Goal: Task Accomplishment & Management: Manage account settings

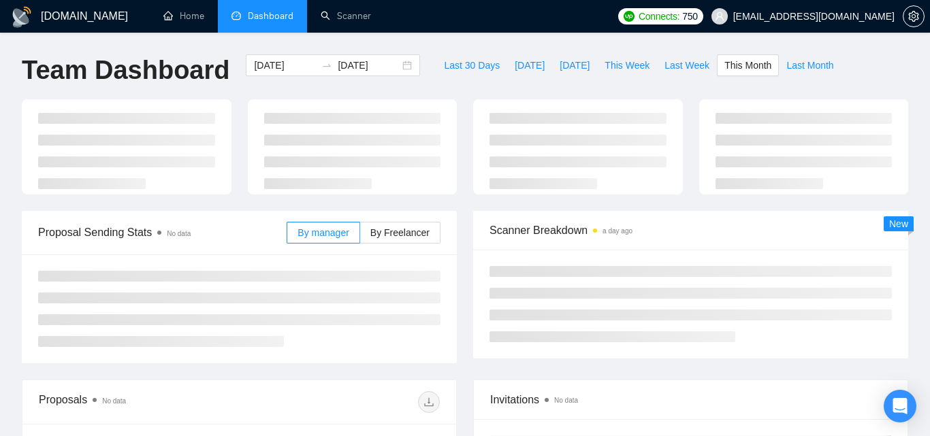
type input "[DATE]"
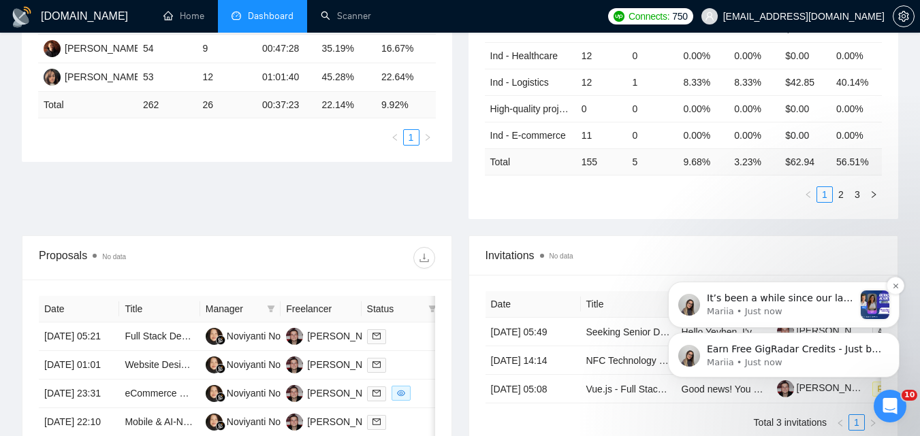
click at [894, 295] on div "​It’s been a while since our last lesson, so let’s kick things off again [DATE]…" at bounding box center [783, 305] width 231 height 46
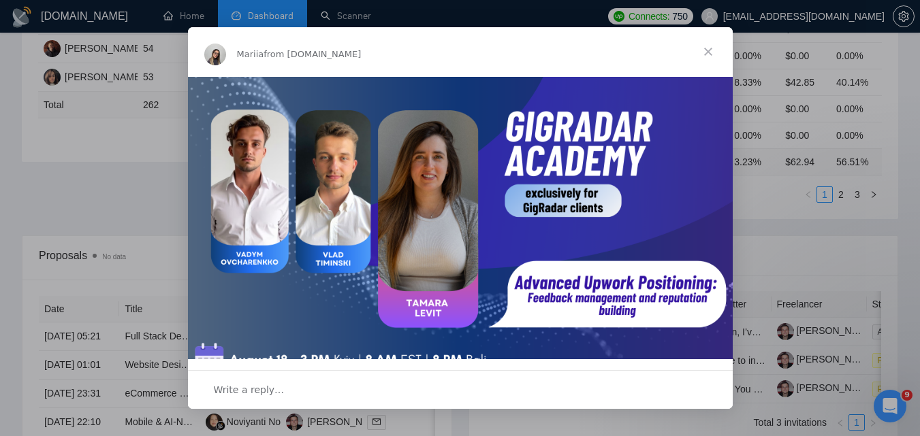
click at [700, 56] on span "Close" at bounding box center [707, 51] width 49 height 49
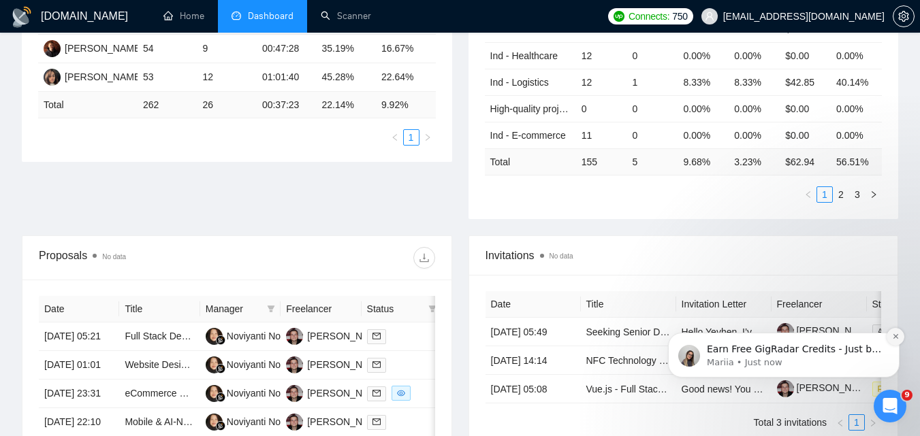
click at [893, 333] on icon "Dismiss notification" at bounding box center [895, 336] width 7 height 7
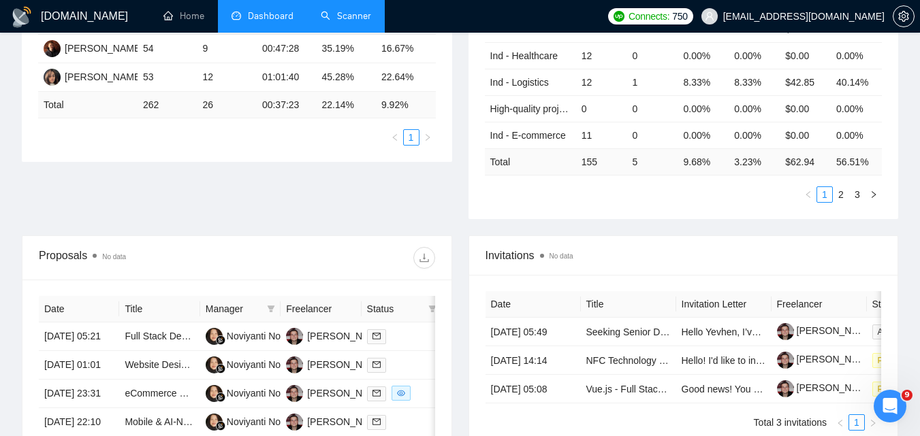
click at [357, 14] on link "Scanner" at bounding box center [346, 16] width 50 height 12
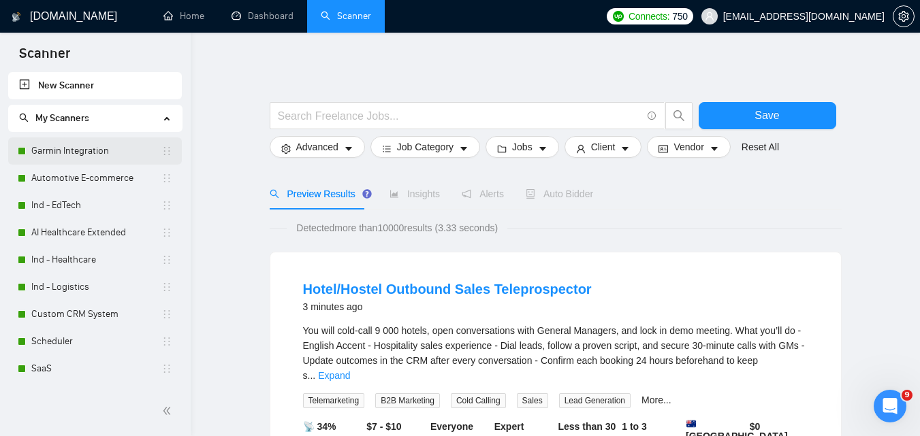
click at [71, 156] on link "Garmin Integration" at bounding box center [96, 151] width 130 height 27
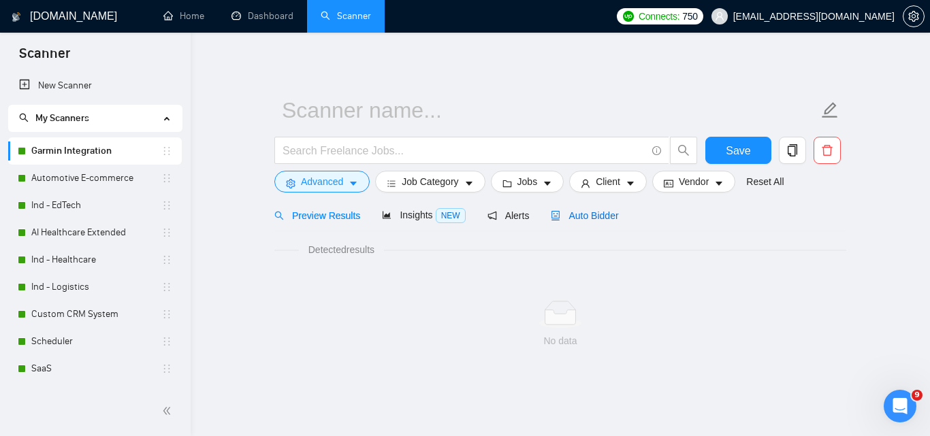
click at [574, 220] on span "Auto Bidder" at bounding box center [584, 215] width 67 height 11
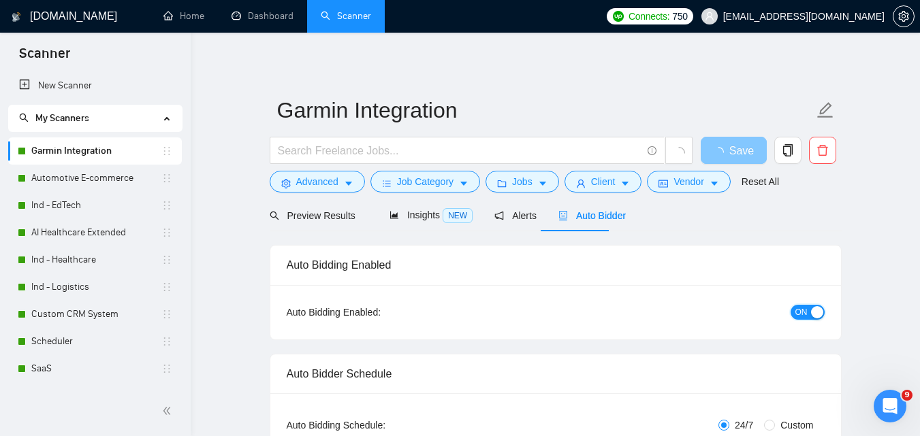
click at [813, 309] on div "button" at bounding box center [817, 312] width 12 height 12
click at [734, 146] on span "Save" at bounding box center [733, 150] width 25 height 17
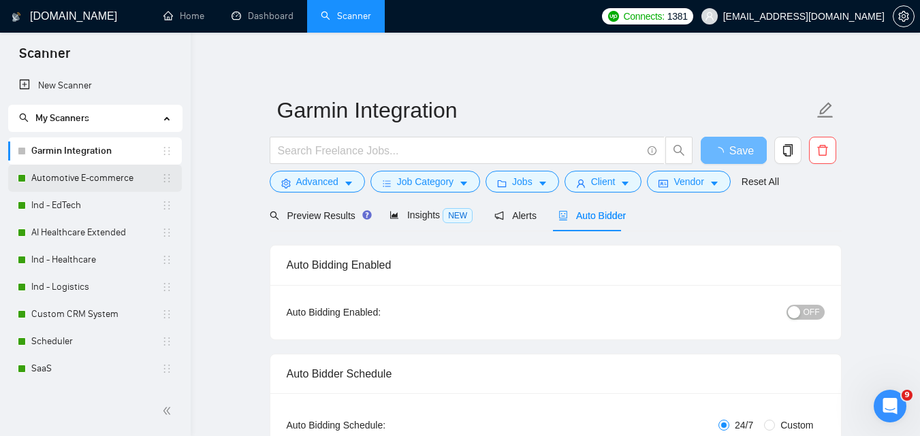
click at [74, 177] on link "Automotive E-commerce" at bounding box center [96, 178] width 130 height 27
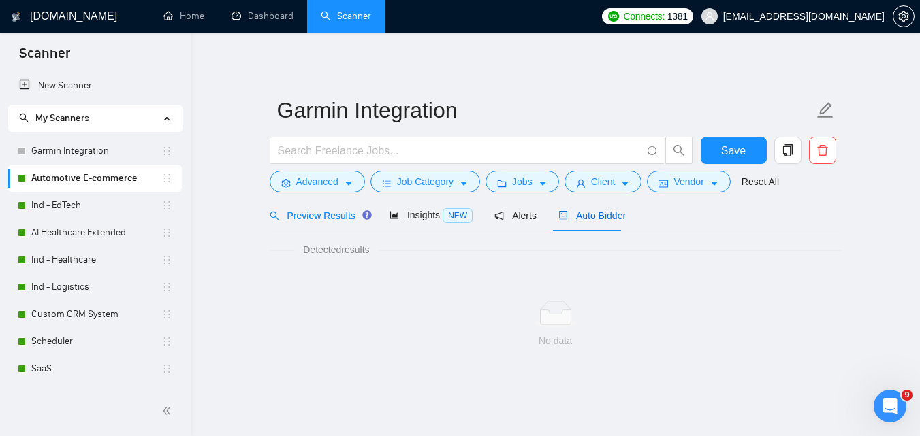
click at [591, 210] on span "Auto Bidder" at bounding box center [591, 215] width 67 height 11
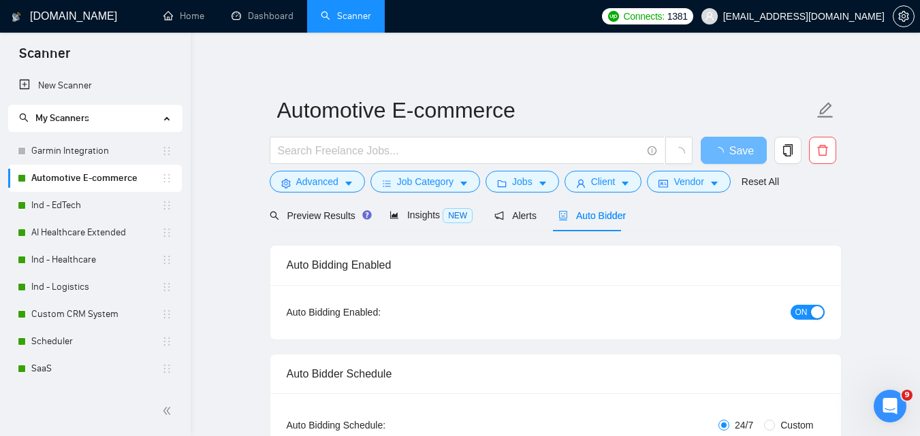
checkbox input "true"
click at [814, 314] on div "button" at bounding box center [817, 312] width 12 height 12
click at [729, 141] on button "Save" at bounding box center [733, 150] width 66 height 27
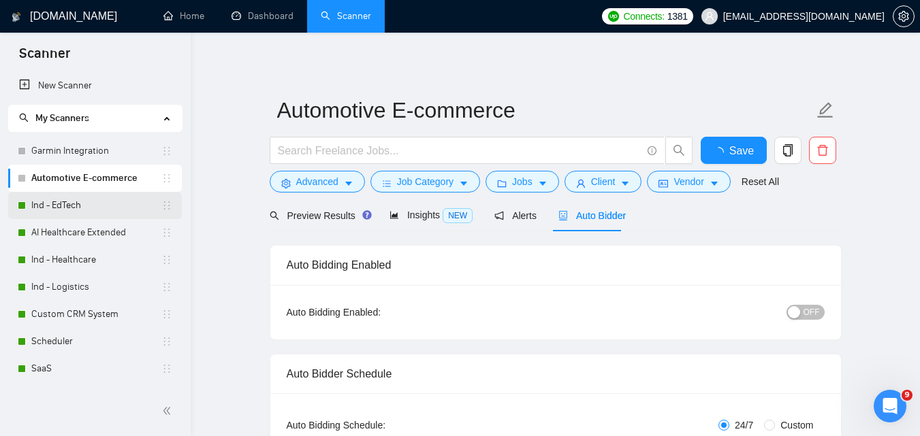
click at [53, 201] on link "Ind - EdTech" at bounding box center [96, 205] width 130 height 27
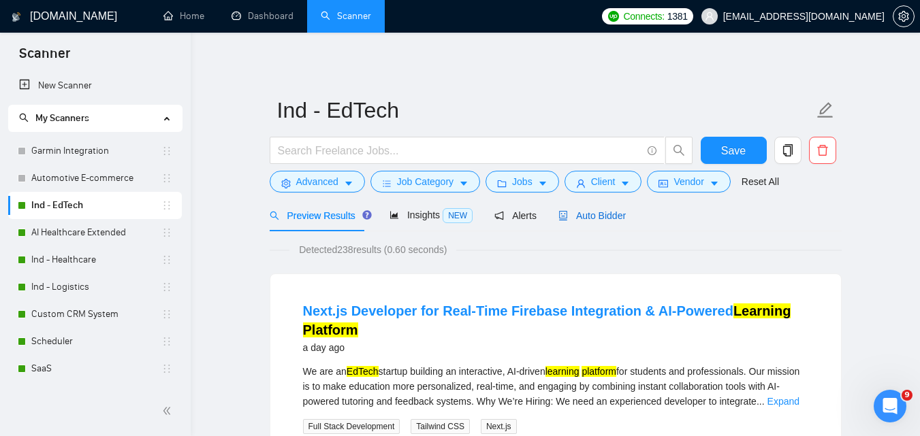
click at [585, 216] on span "Auto Bidder" at bounding box center [591, 215] width 67 height 11
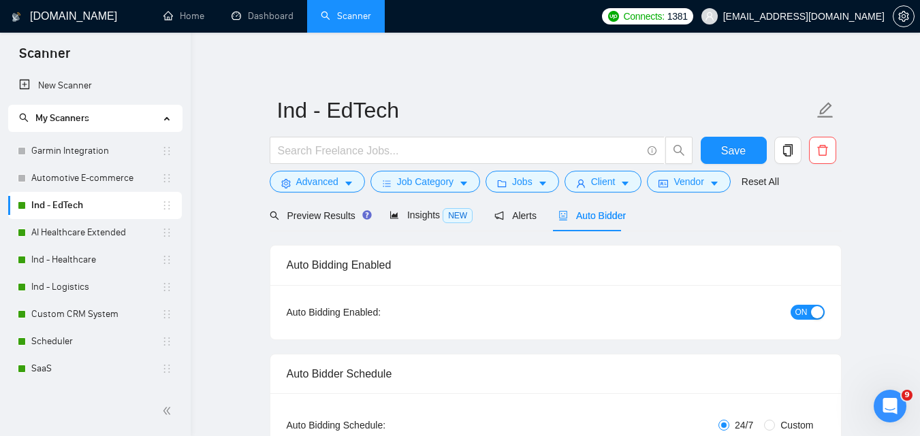
click at [811, 319] on button "ON" at bounding box center [807, 312] width 34 height 15
click at [730, 155] on span "Save" at bounding box center [733, 150] width 25 height 17
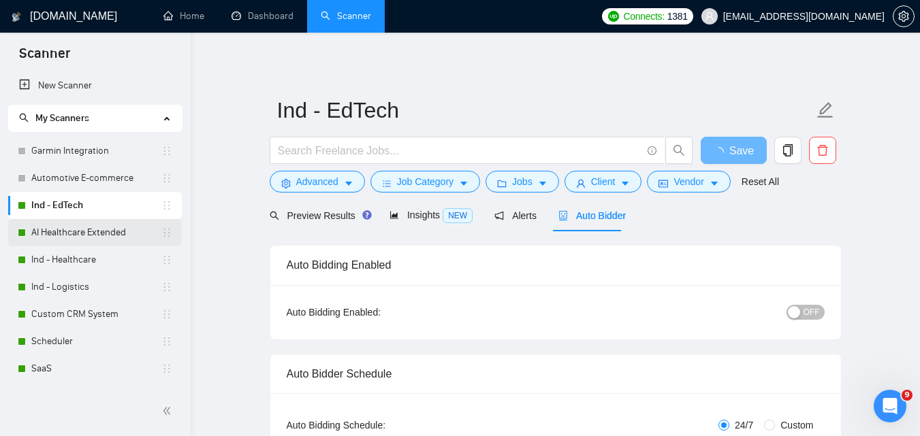
click at [107, 231] on link "AI Healthcare Extended" at bounding box center [96, 232] width 130 height 27
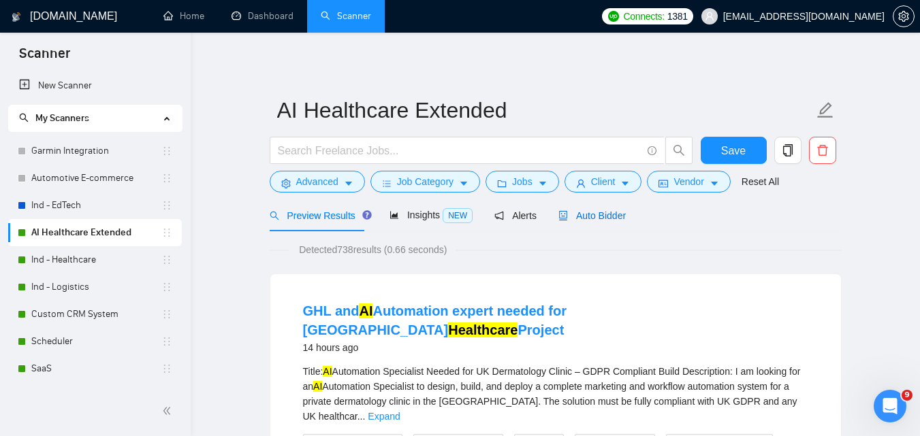
click at [575, 210] on span "Auto Bidder" at bounding box center [591, 215] width 67 height 11
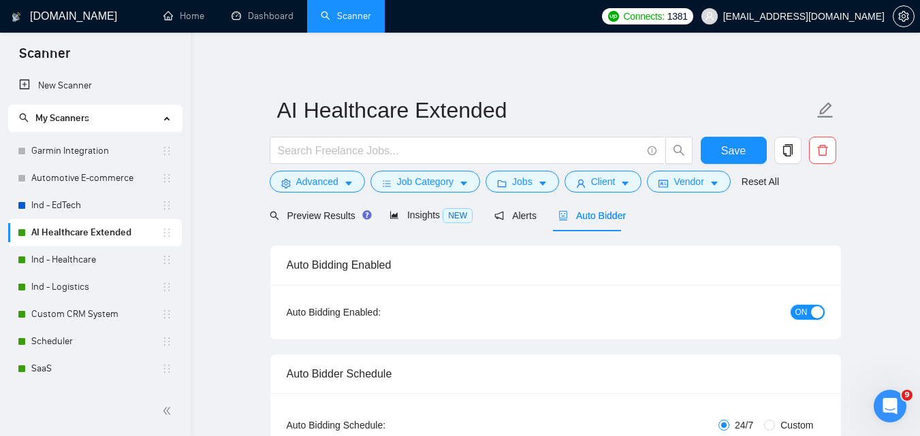
click at [809, 305] on button "ON" at bounding box center [807, 312] width 34 height 15
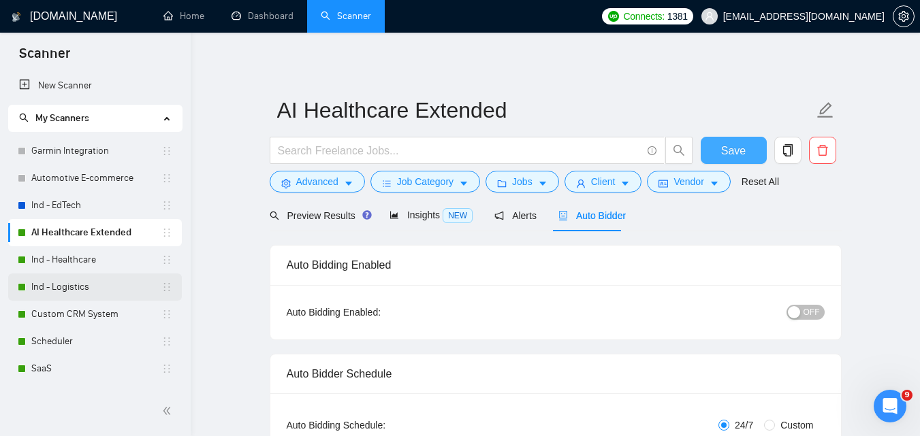
click at [734, 145] on span "Save" at bounding box center [733, 150] width 25 height 17
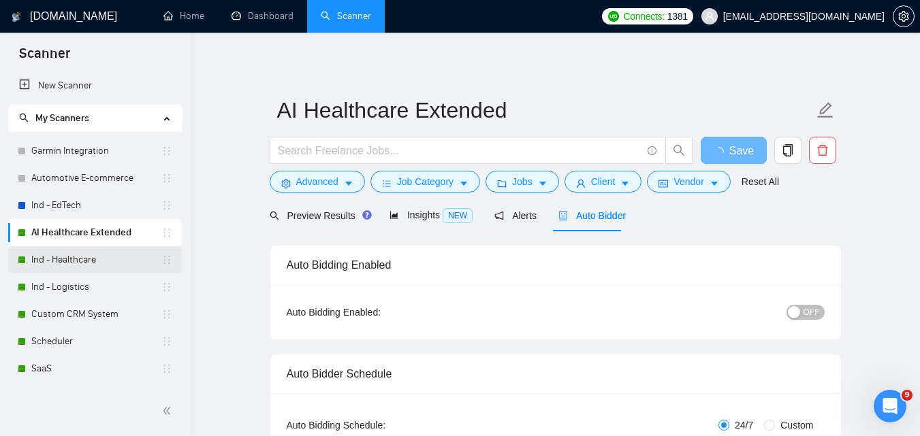
click at [60, 252] on link "Ind - Healthcare" at bounding box center [96, 259] width 130 height 27
click at [587, 217] on span "Auto Bidder" at bounding box center [591, 215] width 67 height 11
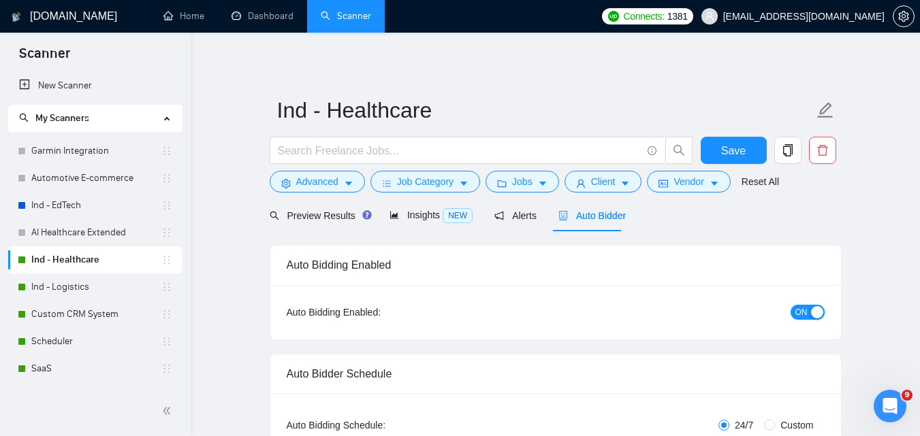
click at [799, 311] on span "ON" at bounding box center [801, 312] width 12 height 15
click at [727, 153] on span "Save" at bounding box center [733, 150] width 25 height 17
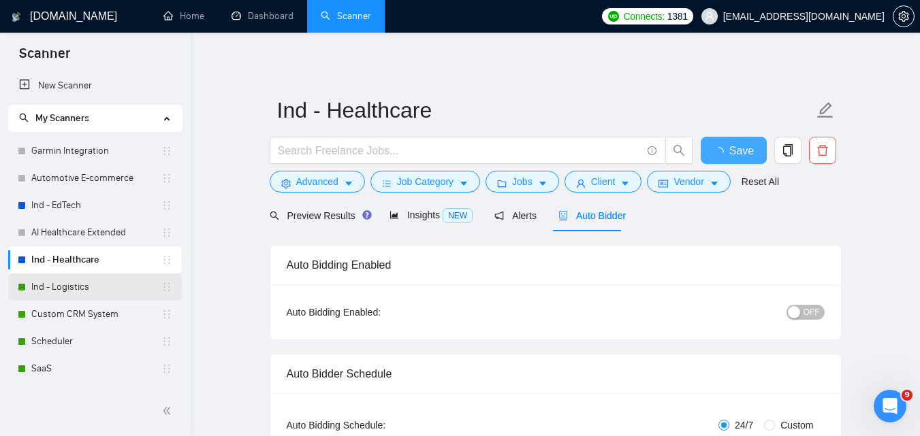
checkbox input "true"
click at [36, 283] on link "Ind - Logistics" at bounding box center [96, 287] width 130 height 27
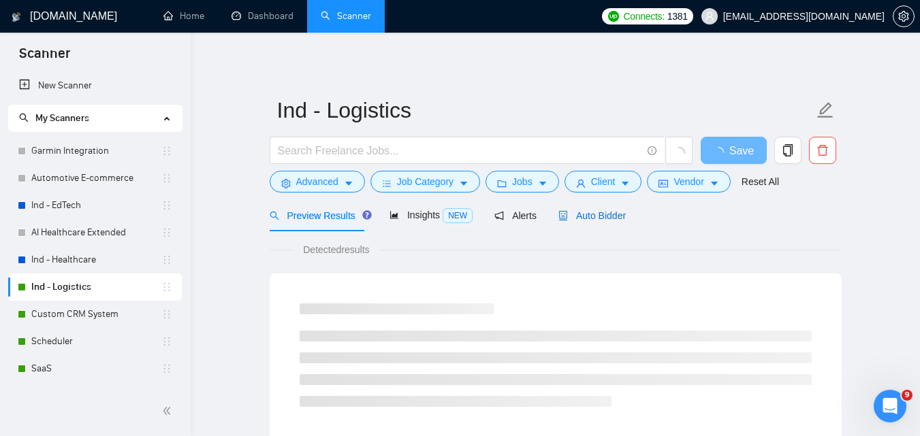
click at [575, 214] on span "Auto Bidder" at bounding box center [591, 215] width 67 height 11
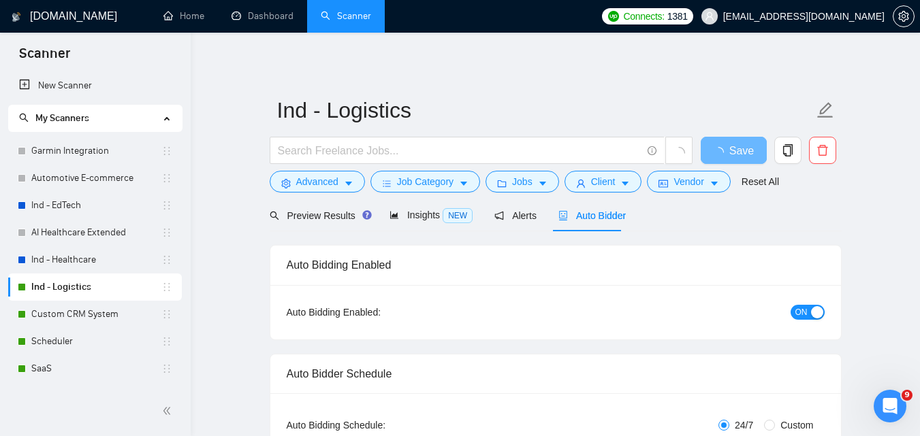
checkbox input "true"
click at [814, 310] on div "button" at bounding box center [817, 312] width 12 height 12
click at [738, 157] on span "Save" at bounding box center [733, 150] width 25 height 17
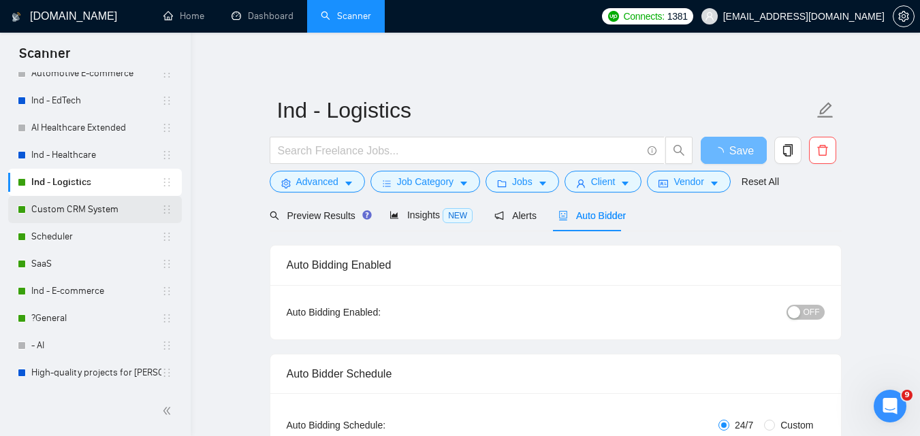
click at [67, 217] on link "Custom CRM System" at bounding box center [96, 209] width 130 height 27
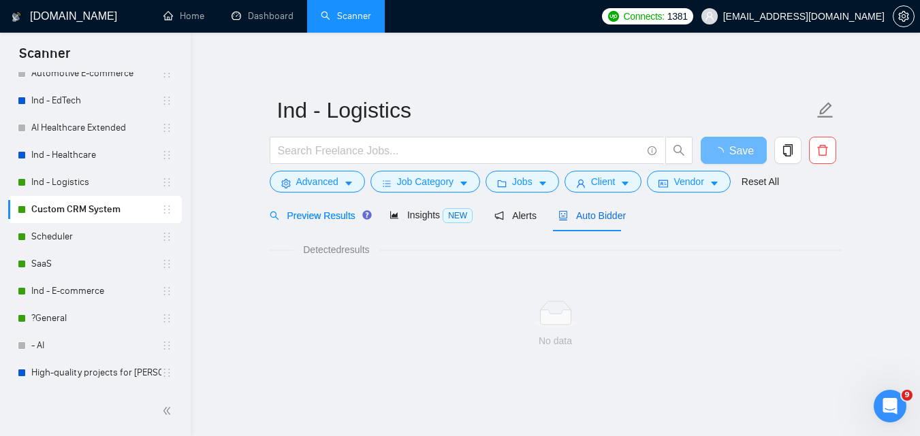
click at [594, 213] on span "Auto Bidder" at bounding box center [591, 215] width 67 height 11
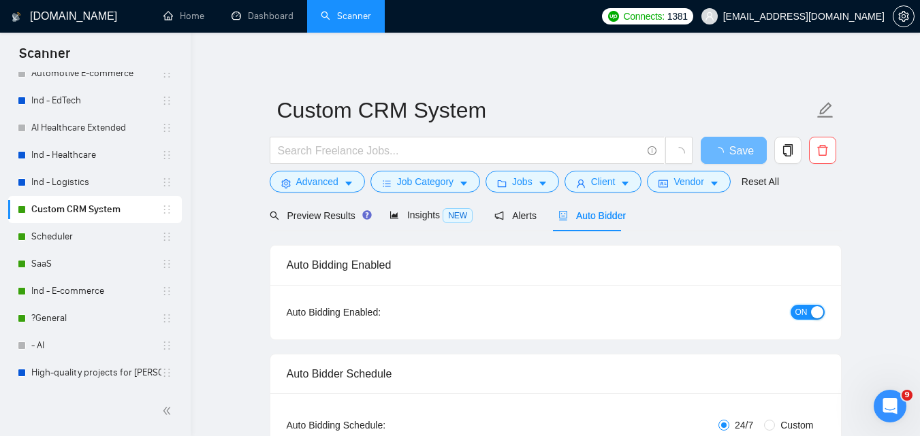
click at [823, 311] on button "ON" at bounding box center [807, 312] width 34 height 15
checkbox input "true"
click at [716, 149] on button "Save" at bounding box center [733, 150] width 66 height 27
click at [91, 235] on link "Scheduler" at bounding box center [96, 236] width 130 height 27
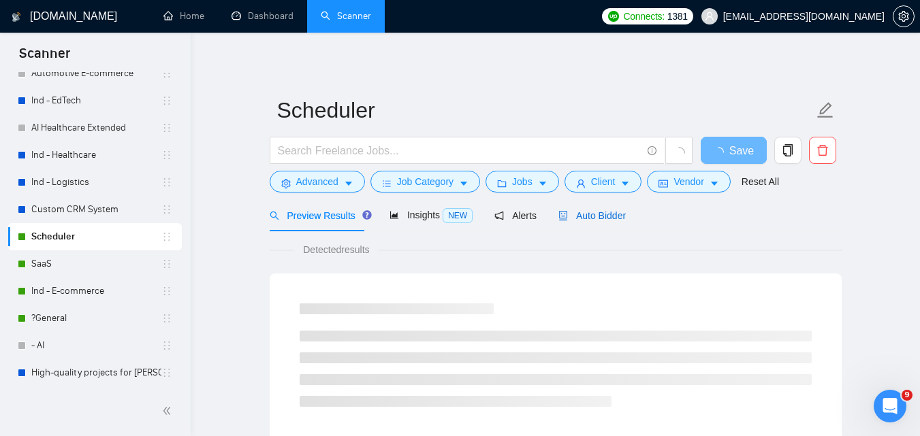
click at [583, 218] on span "Auto Bidder" at bounding box center [591, 215] width 67 height 11
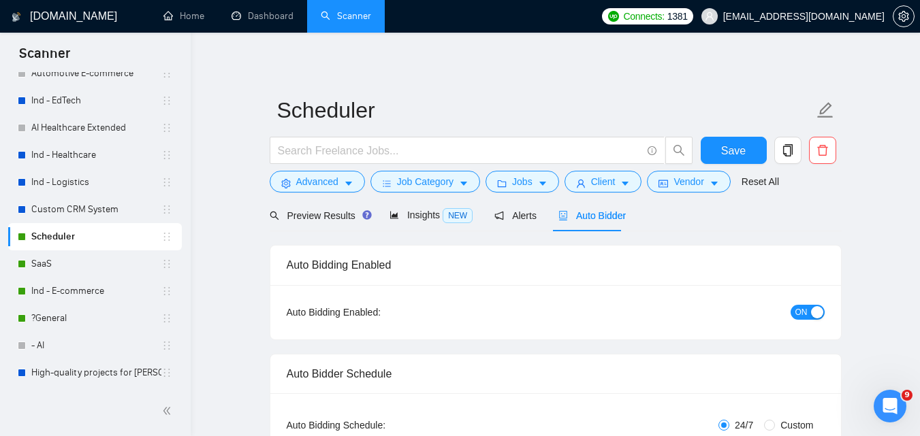
click at [815, 314] on div "button" at bounding box center [817, 312] width 12 height 12
click at [742, 149] on span "Save" at bounding box center [733, 150] width 25 height 17
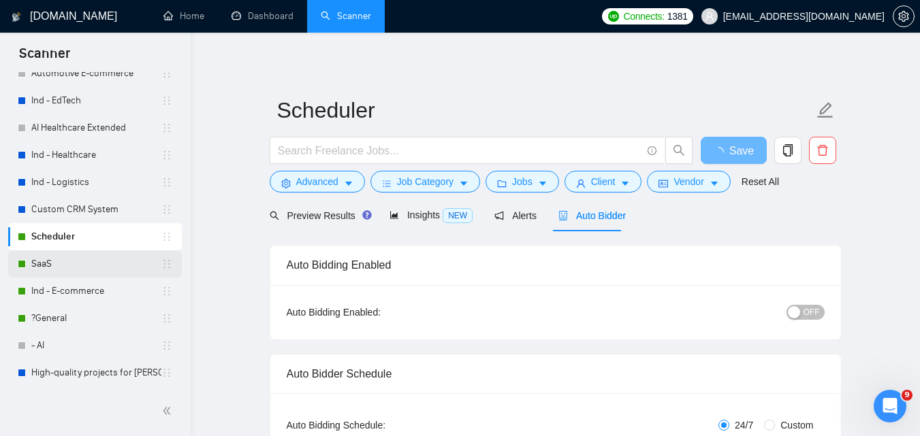
click at [65, 256] on link "SaaS" at bounding box center [96, 264] width 130 height 27
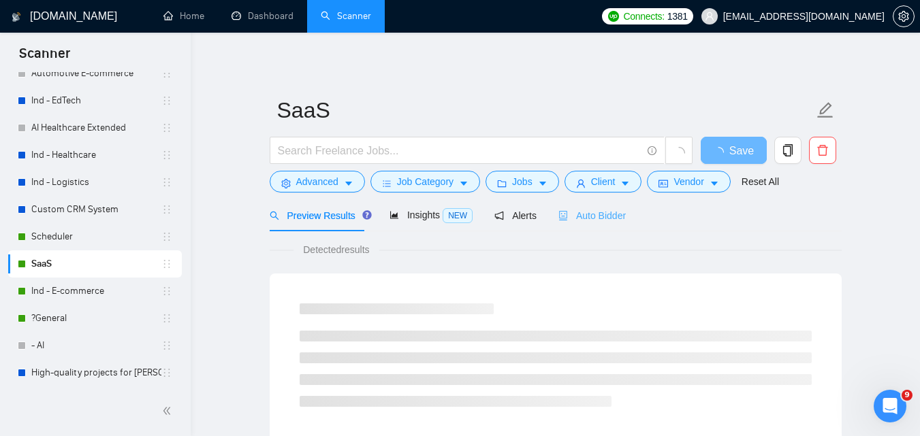
click at [575, 224] on div "Auto Bidder" at bounding box center [591, 215] width 67 height 32
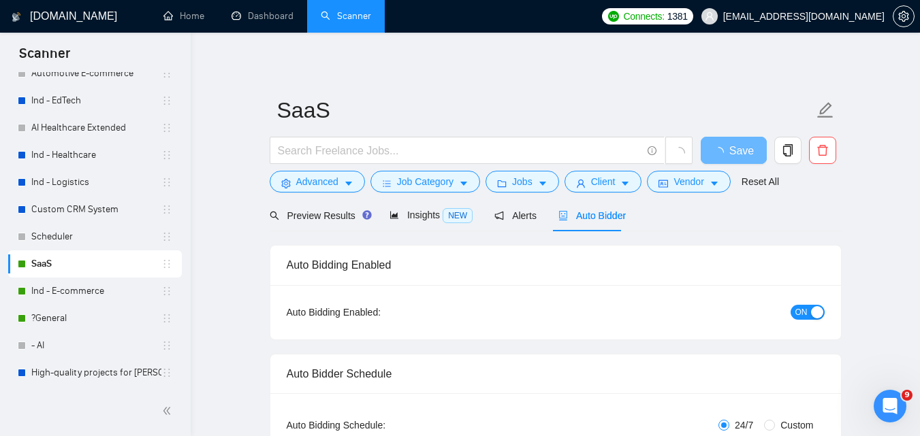
click at [807, 308] on span "ON" at bounding box center [801, 312] width 12 height 15
click at [755, 153] on button "Save" at bounding box center [733, 150] width 66 height 27
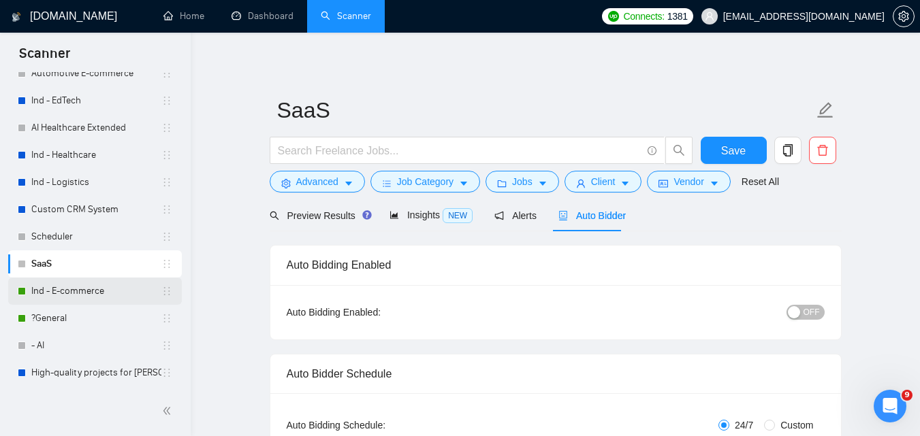
click at [102, 290] on link "Ind - E-commerce" at bounding box center [96, 291] width 130 height 27
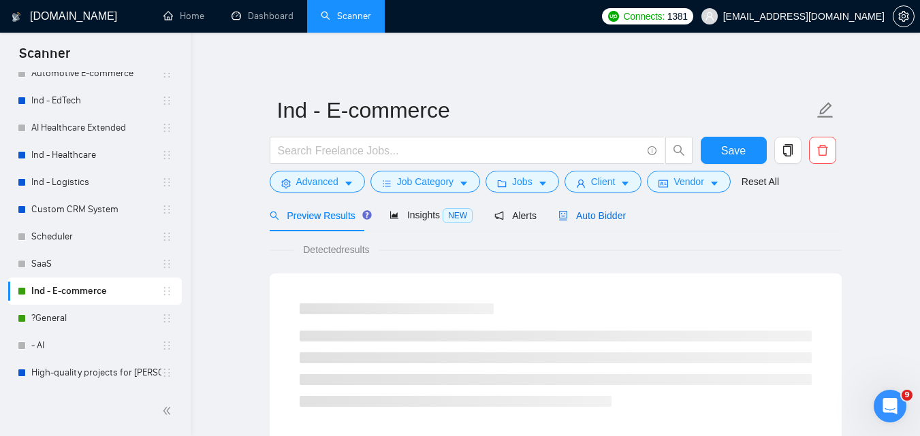
click at [594, 220] on span "Auto Bidder" at bounding box center [591, 215] width 67 height 11
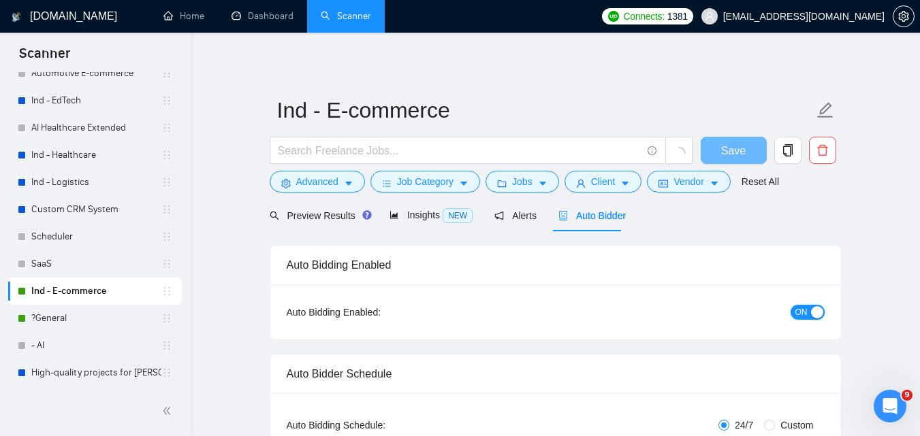
click at [801, 304] on div "ON" at bounding box center [734, 312] width 179 height 16
checkbox input "true"
drag, startPoint x: 799, startPoint y: 309, endPoint x: 722, endPoint y: 172, distance: 157.0
click at [796, 307] on span "ON" at bounding box center [801, 312] width 12 height 15
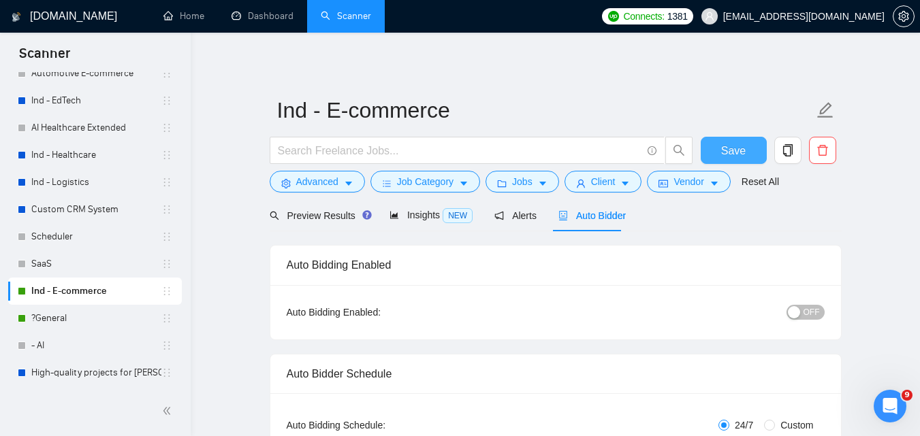
click at [739, 137] on button "Save" at bounding box center [733, 150] width 66 height 27
click at [61, 317] on link "?General" at bounding box center [96, 318] width 130 height 27
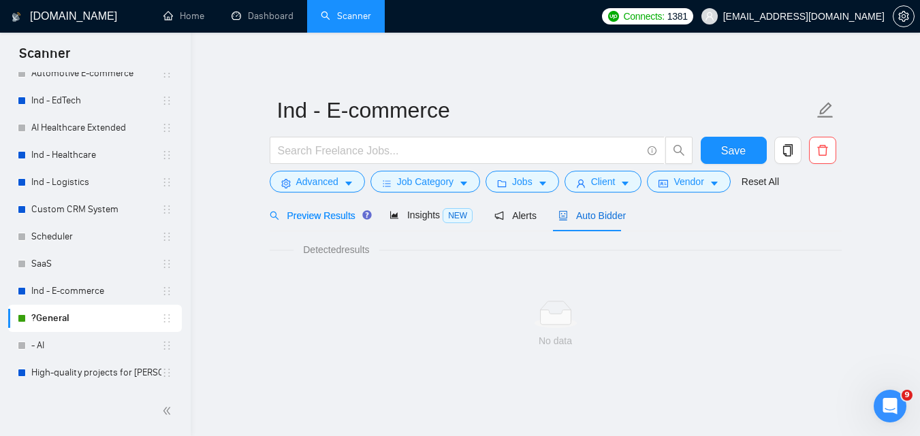
click at [587, 213] on span "Auto Bidder" at bounding box center [591, 215] width 67 height 11
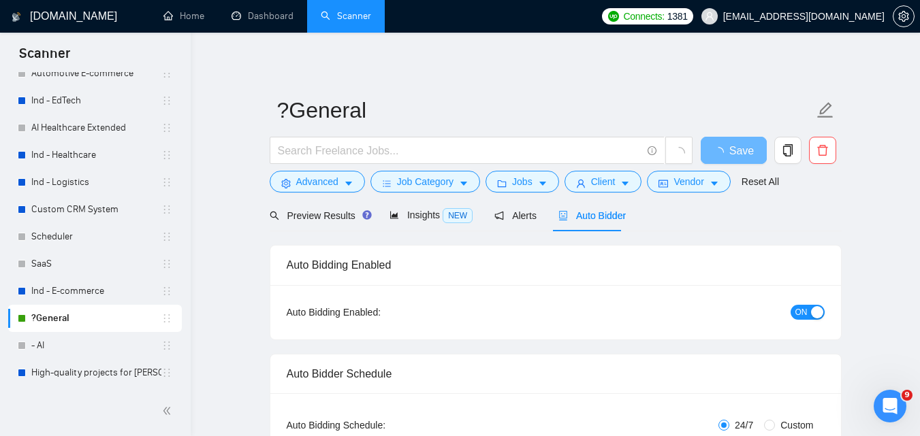
click at [813, 316] on div "button" at bounding box center [817, 312] width 12 height 12
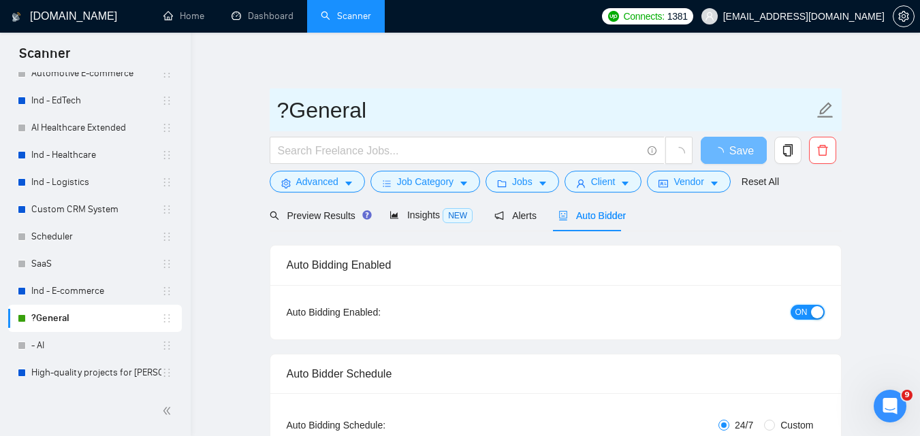
checkbox input "true"
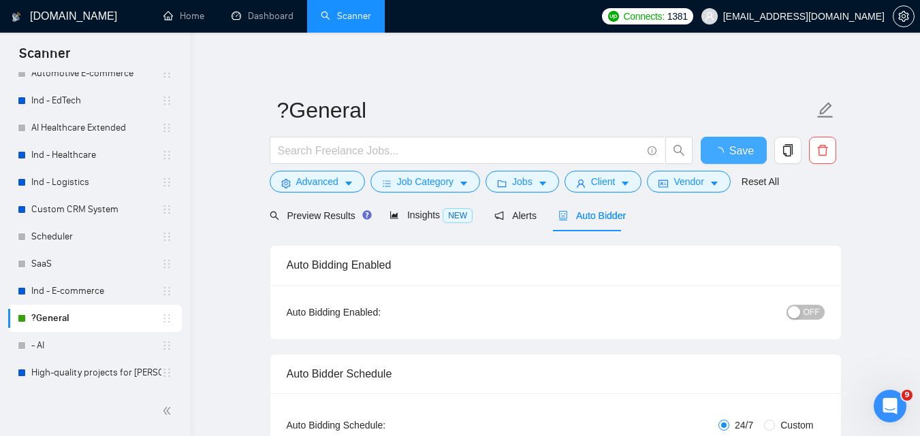
click at [722, 148] on button "Save" at bounding box center [733, 150] width 66 height 27
click at [722, 148] on span "Save" at bounding box center [733, 150] width 25 height 17
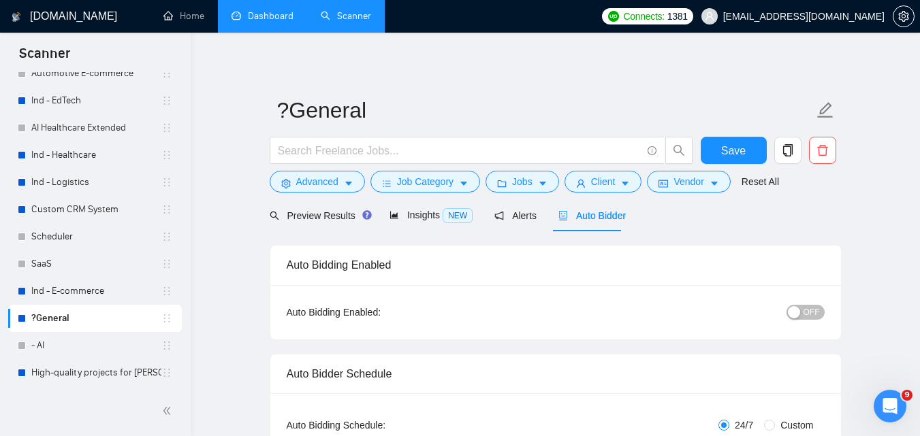
click at [253, 18] on link "Dashboard" at bounding box center [262, 16] width 62 height 12
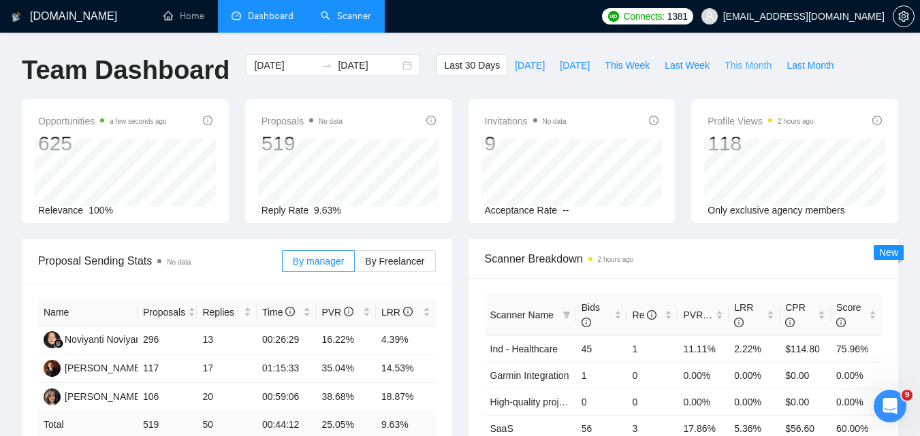
drag, startPoint x: 725, startPoint y: 61, endPoint x: 864, endPoint y: 100, distance: 144.4
click at [725, 61] on span "This Month" at bounding box center [747, 65] width 47 height 15
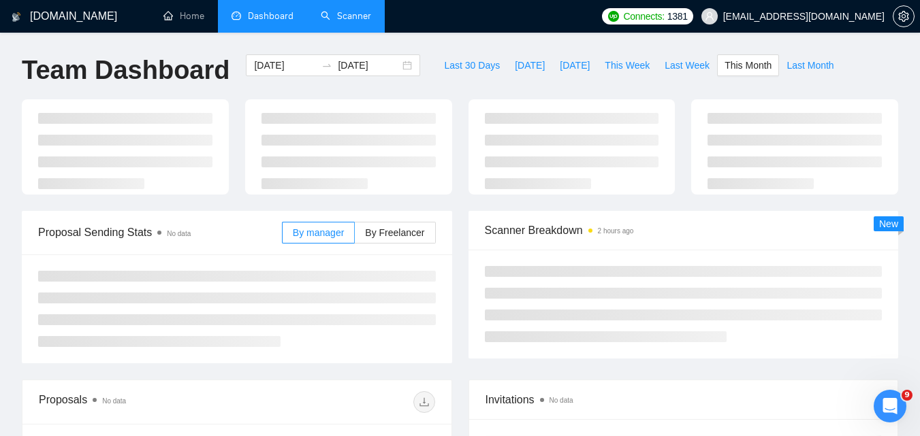
type input "[DATE]"
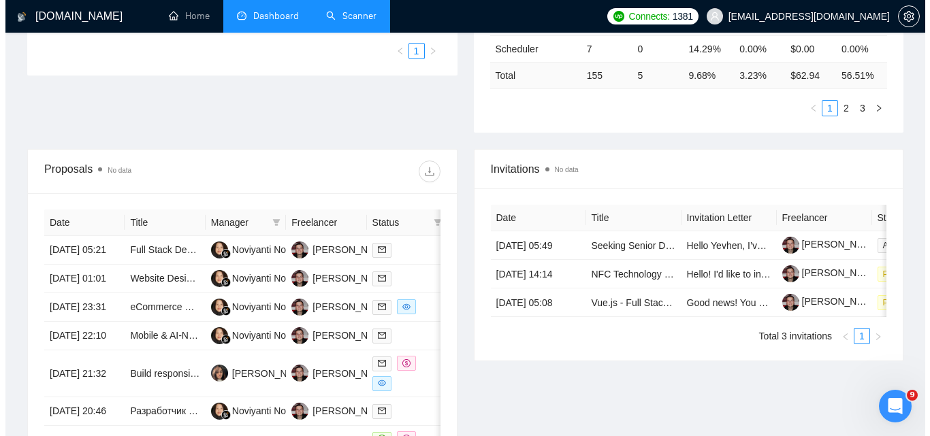
scroll to position [681, 0]
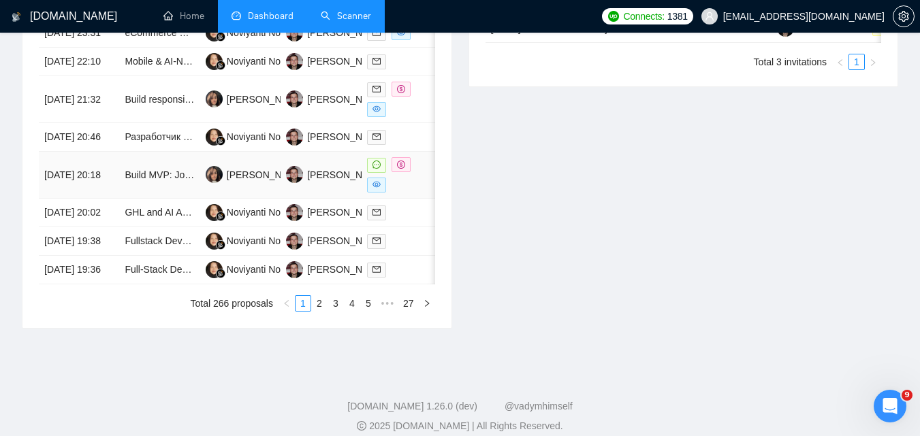
click at [116, 199] on td "[DATE] 20:18" at bounding box center [79, 175] width 80 height 47
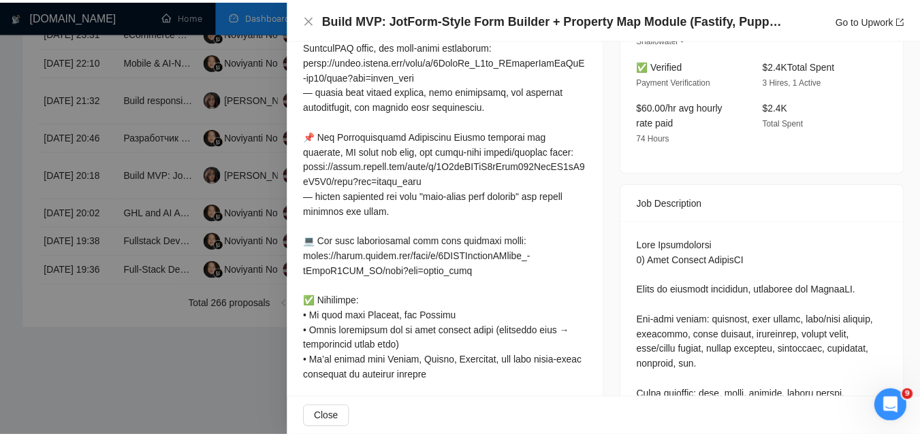
scroll to position [340, 0]
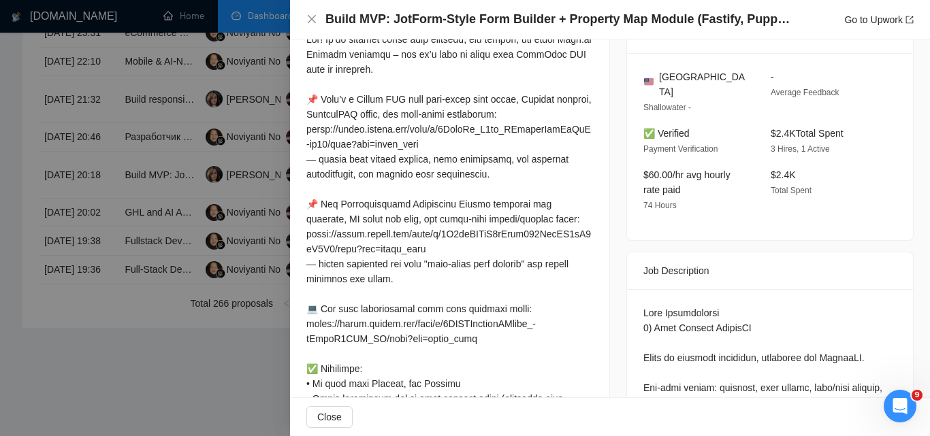
click at [317, 9] on div "Build MVP: JotForm-Style Form Builder + Property Map Module (Fastify, Puppeteer…" at bounding box center [610, 19] width 640 height 39
click at [311, 22] on icon "close" at bounding box center [311, 19] width 11 height 11
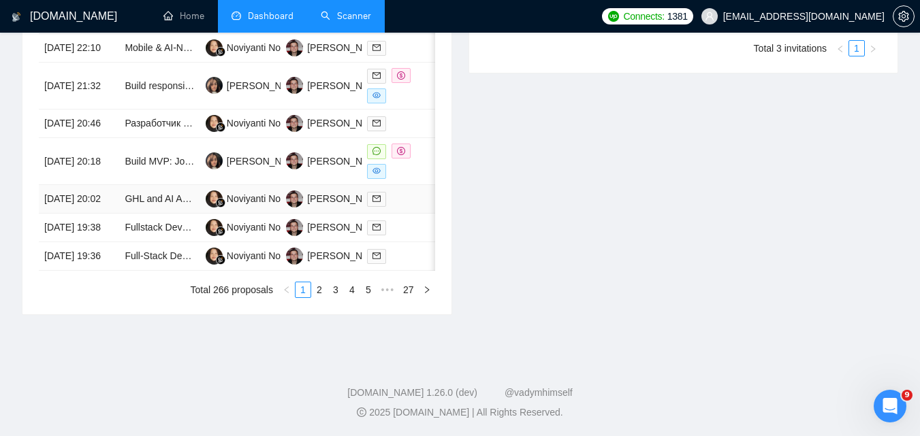
scroll to position [807, 0]
click at [313, 290] on link "2" at bounding box center [319, 289] width 15 height 15
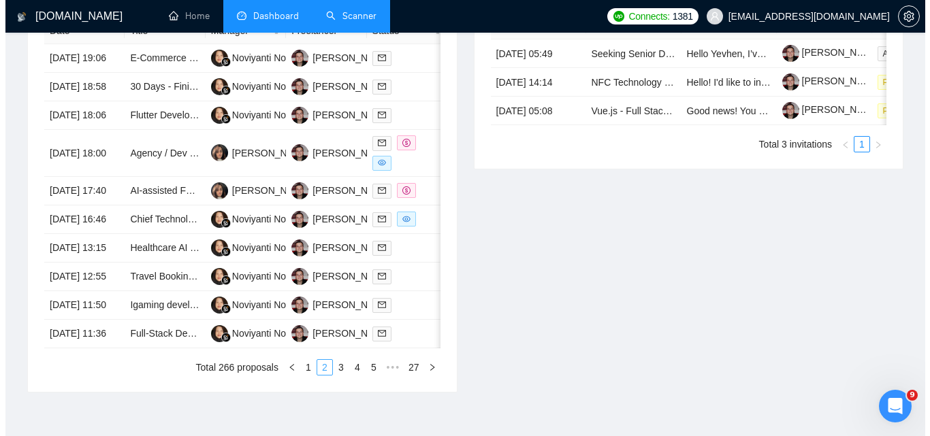
scroll to position [602, 0]
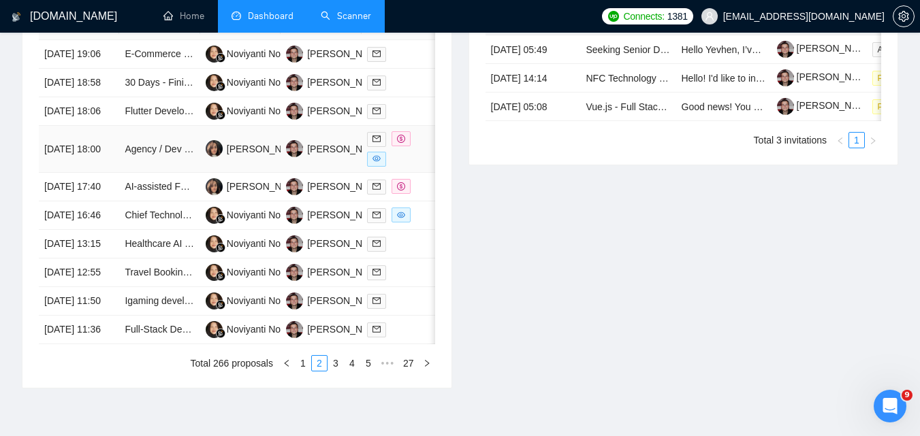
click at [101, 173] on td "[DATE] 18:00" at bounding box center [79, 149] width 80 height 47
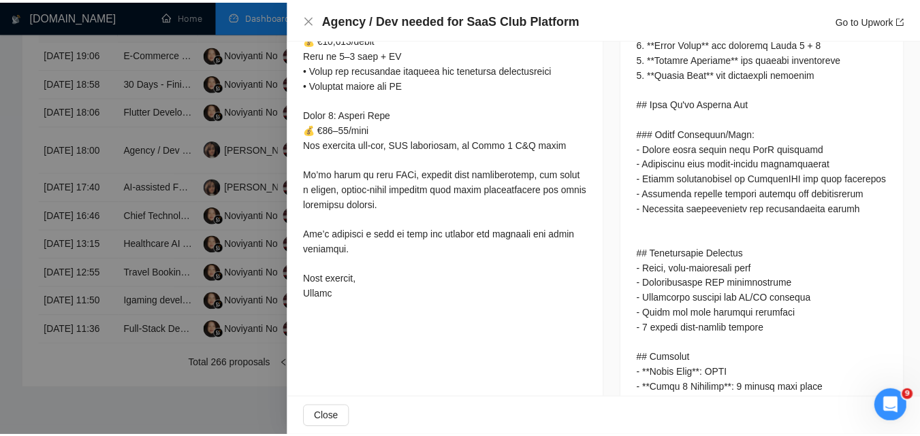
scroll to position [1974, 0]
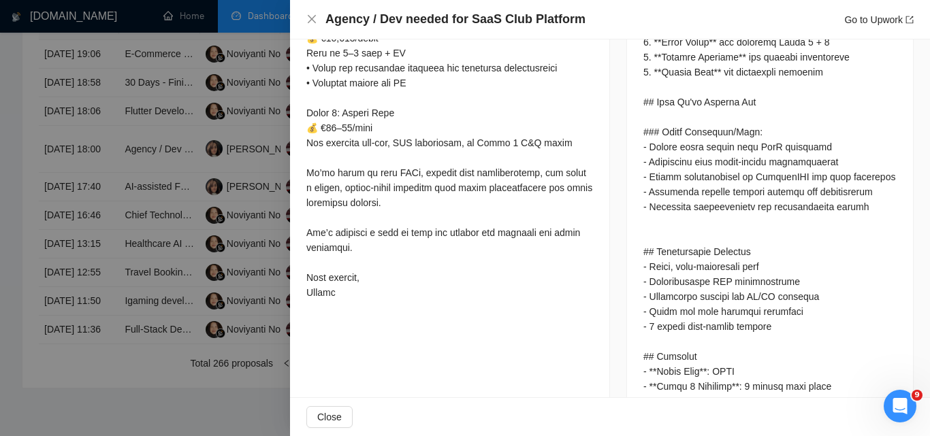
click at [312, 28] on div "Agency / Dev needed for SaaS Club Platform Go to Upwork" at bounding box center [609, 19] width 607 height 17
click at [312, 22] on icon "close" at bounding box center [311, 19] width 11 height 11
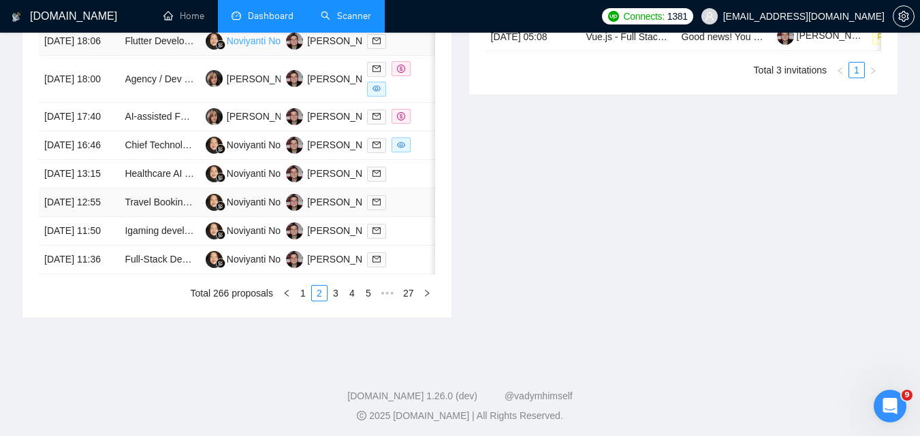
scroll to position [802, 0]
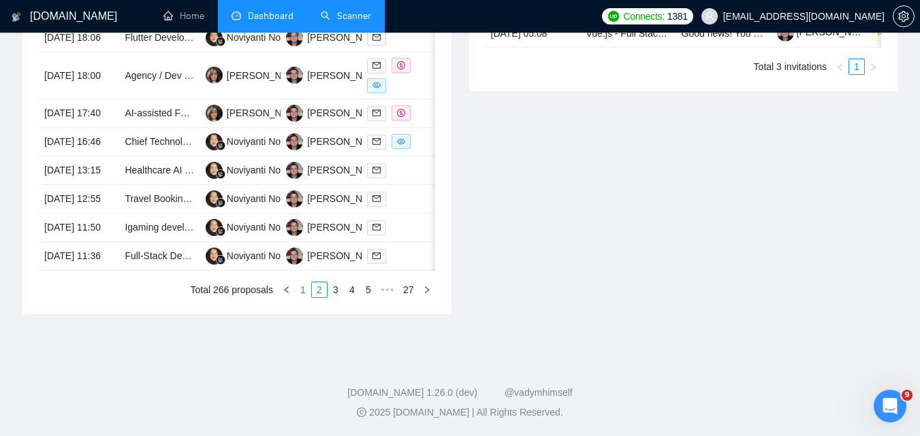
click at [305, 290] on link "1" at bounding box center [302, 289] width 15 height 15
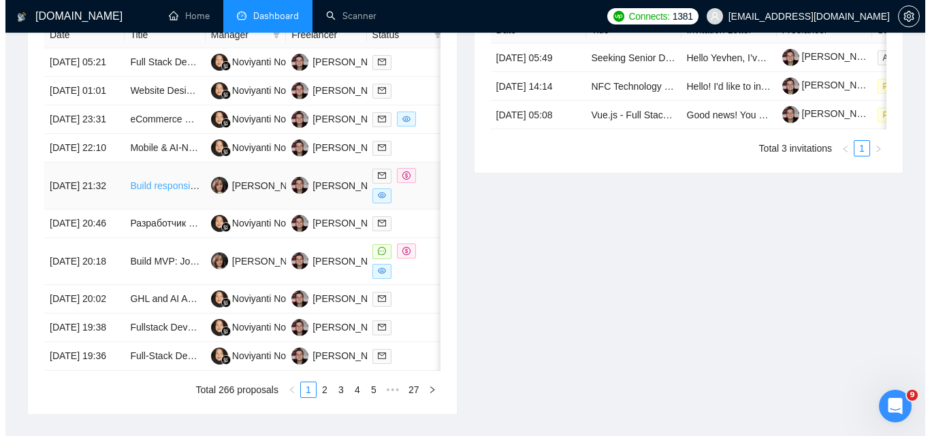
scroll to position [613, 0]
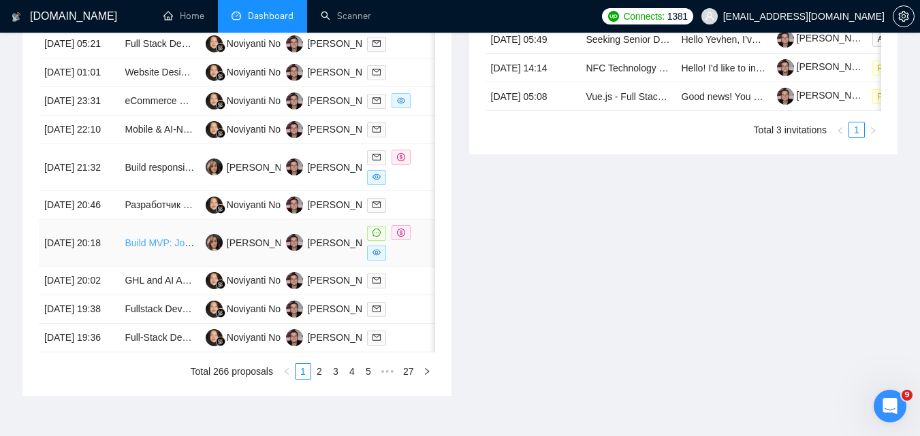
click at [127, 248] on link "Build MVP: JotForm-Style Form Builder + Property Map Module (Fastify, Puppeteer…" at bounding box center [342, 243] width 434 height 11
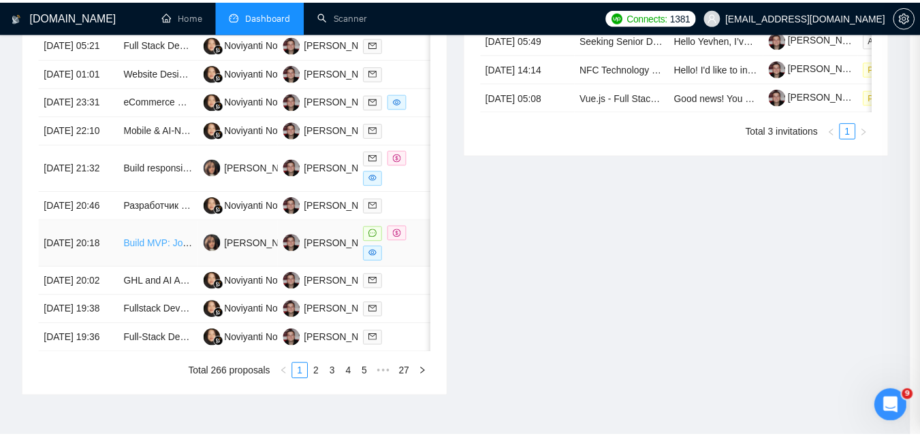
scroll to position [1871, 0]
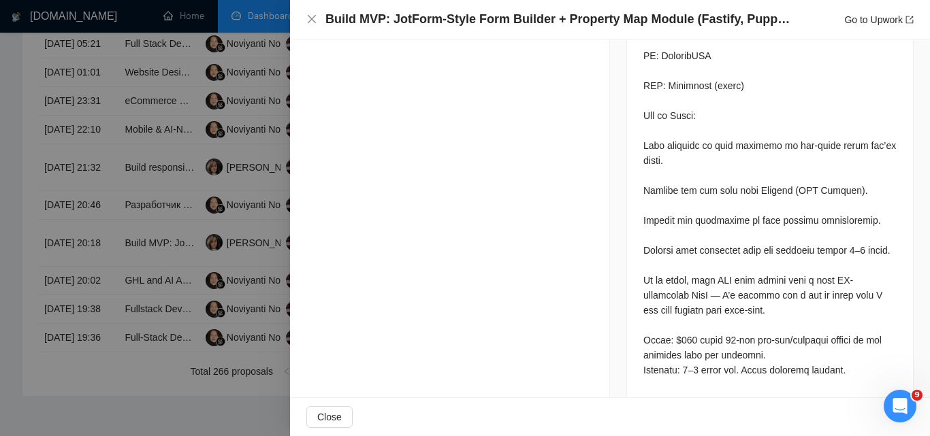
click at [0, 178] on div at bounding box center [465, 218] width 930 height 436
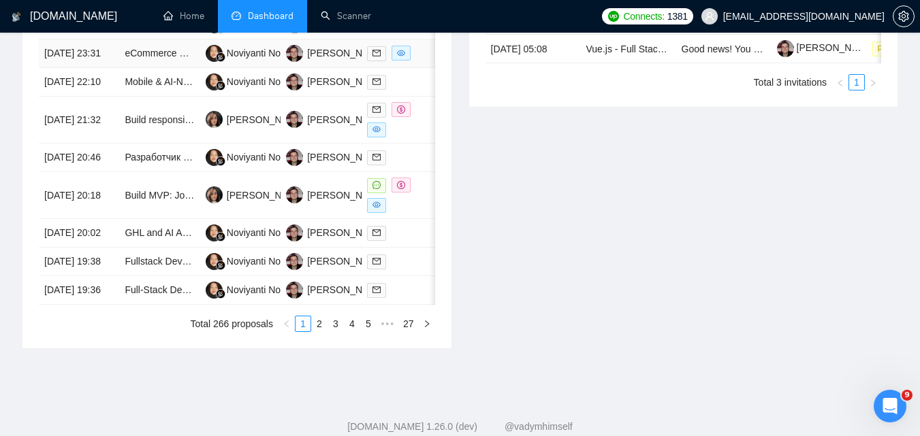
scroll to position [749, 0]
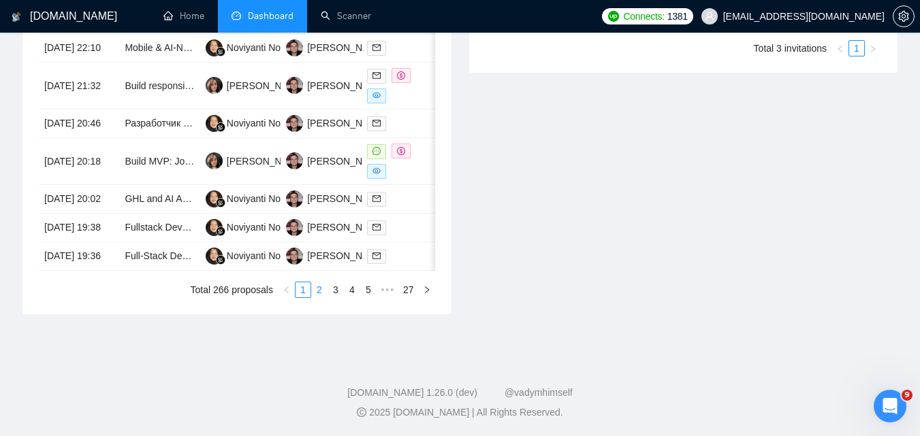
click at [325, 297] on link "2" at bounding box center [319, 289] width 15 height 15
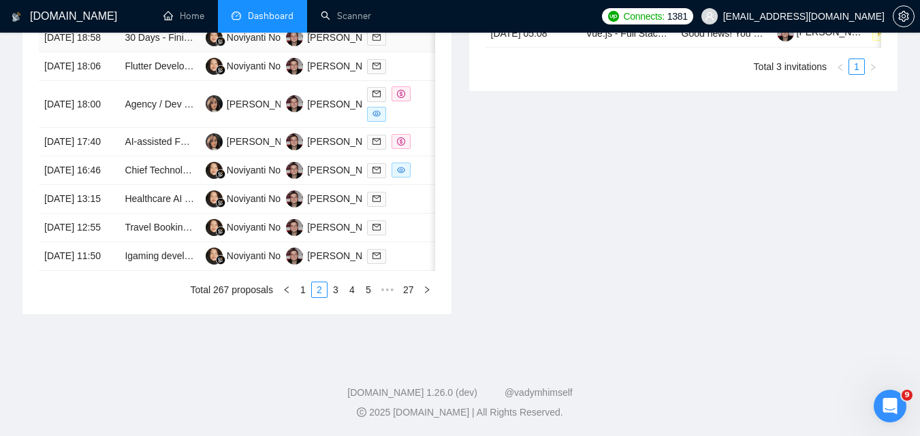
scroll to position [681, 0]
drag, startPoint x: 334, startPoint y: 412, endPoint x: 243, endPoint y: 281, distance: 159.4
click at [335, 297] on link "3" at bounding box center [335, 289] width 15 height 15
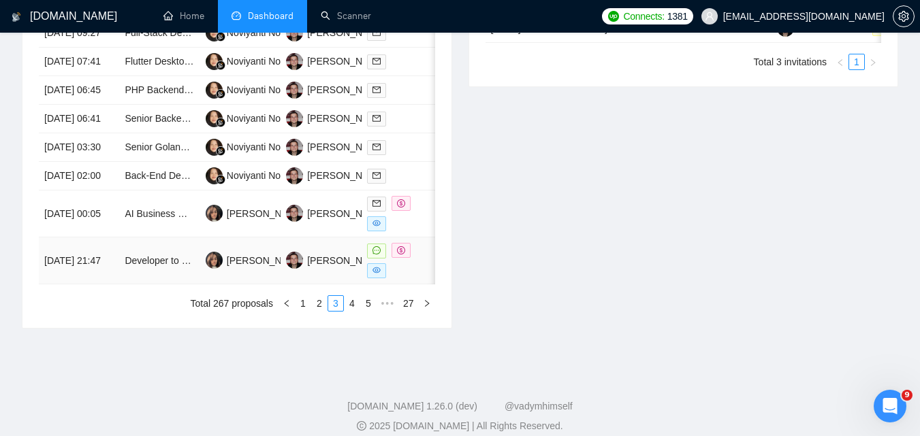
scroll to position [749, 0]
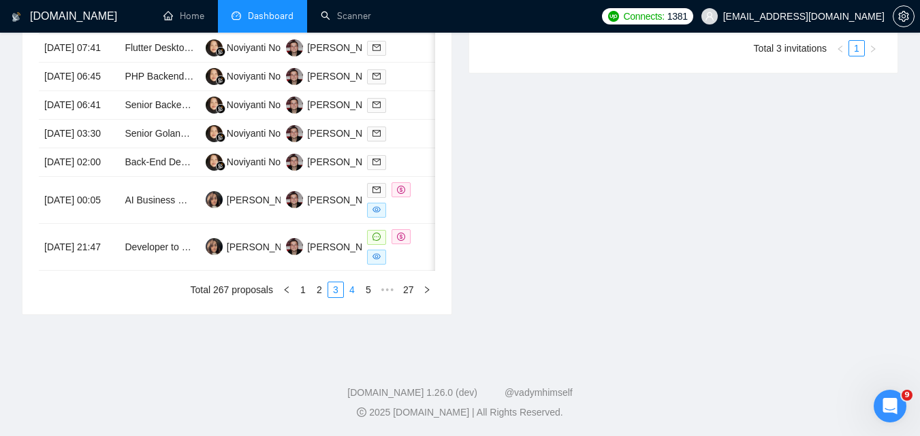
click at [352, 297] on link "4" at bounding box center [351, 289] width 15 height 15
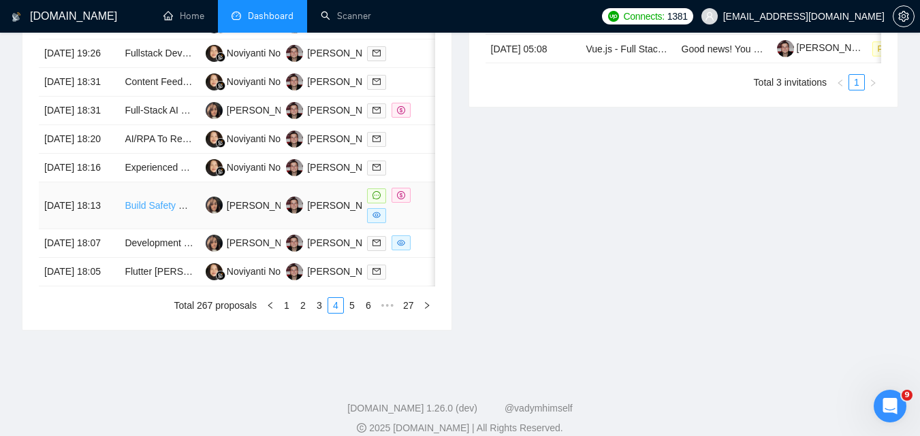
scroll to position [681, 0]
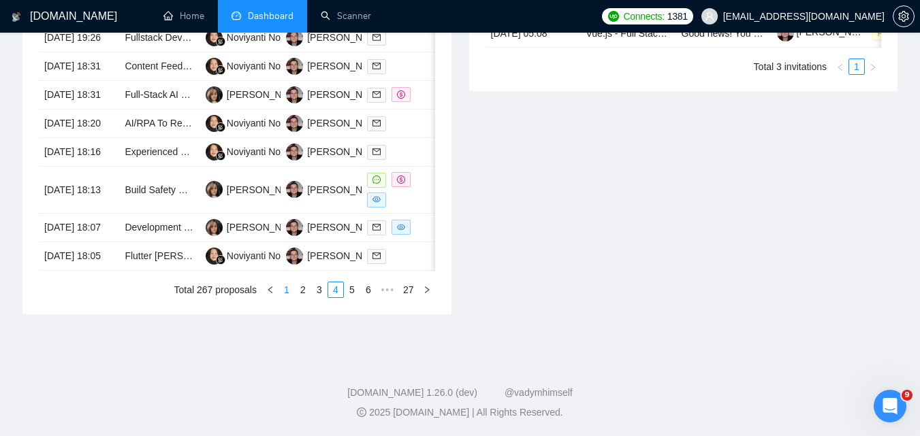
click at [283, 297] on link "1" at bounding box center [286, 289] width 15 height 15
